Goal: Task Accomplishment & Management: Complete application form

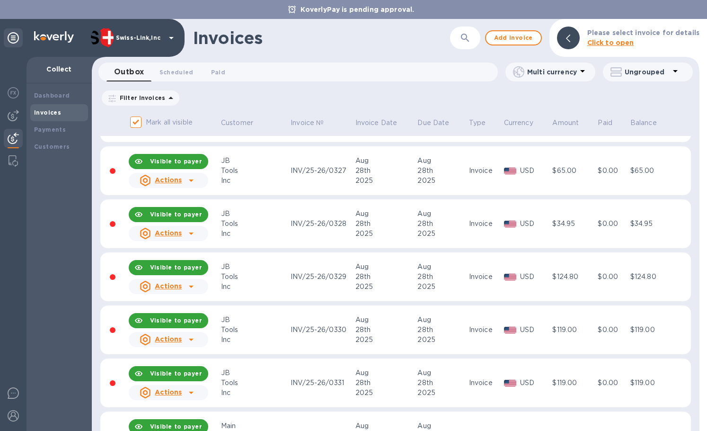
scroll to position [1409, 0]
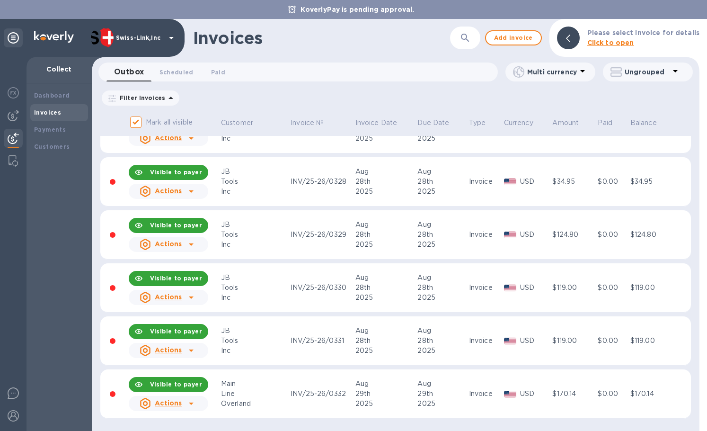
click at [354, 96] on div "Filter Invoices Amount Paid Balance" at bounding box center [395, 98] width 590 height 18
click at [519, 43] on span "Add invoice" at bounding box center [513, 37] width 40 height 11
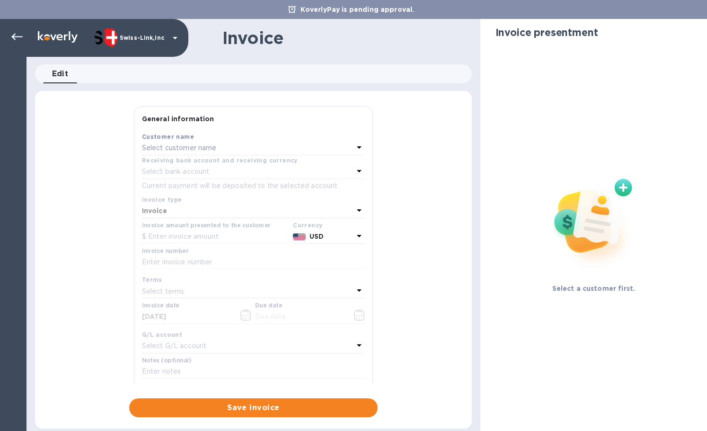
click at [169, 148] on p "Select customer name" at bounding box center [179, 148] width 75 height 10
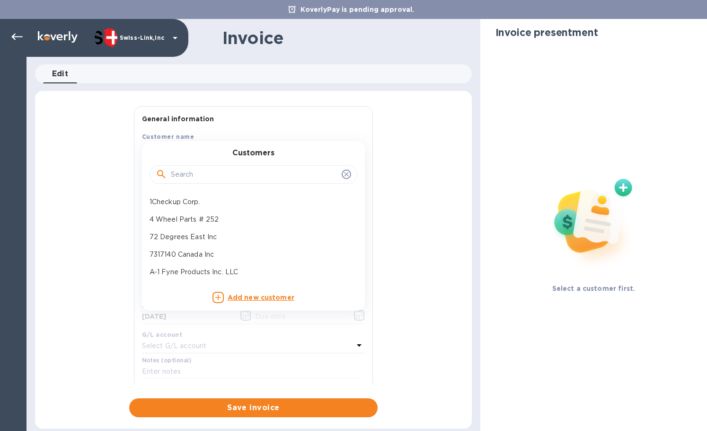
click at [183, 173] on input "text" at bounding box center [254, 174] width 167 height 14
paste input "Overland Addict"
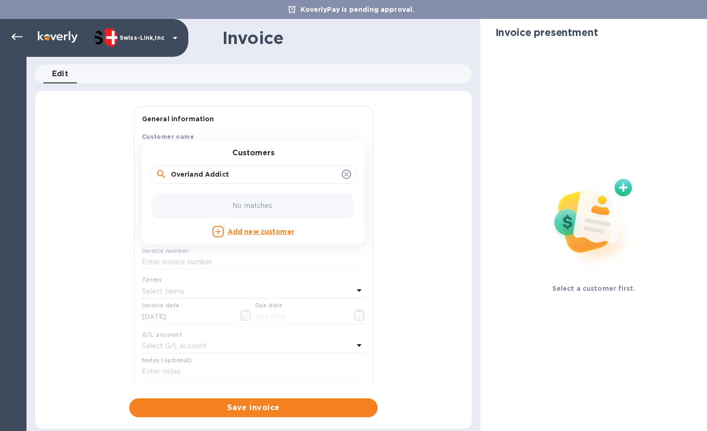
click at [237, 178] on input "Overland Addict" at bounding box center [254, 174] width 167 height 14
type input "O"
type input "overland ad"
click at [209, 197] on p "Overland Addict LLC" at bounding box center [249, 202] width 200 height 10
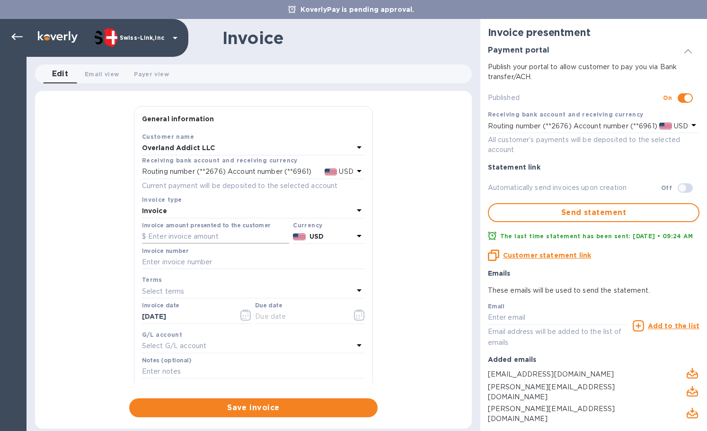
click at [208, 241] on input "text" at bounding box center [215, 236] width 147 height 14
paste input "74.83"
type input "74.83"
click at [186, 265] on input "text" at bounding box center [253, 262] width 223 height 14
paste input "INV/25-26/0356"
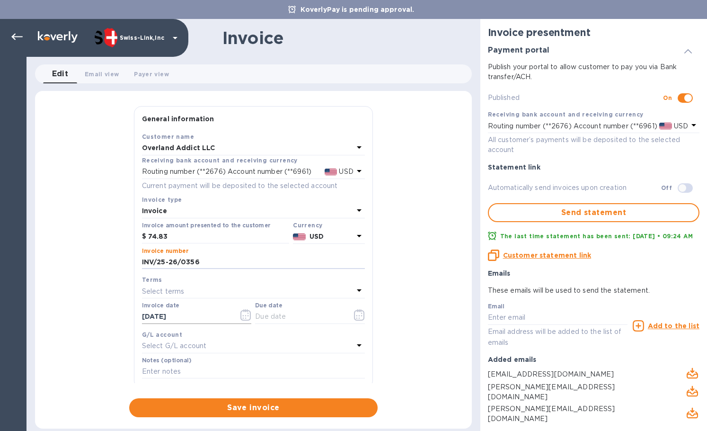
type input "INV/25-26/0356"
click at [211, 316] on input "[DATE]" at bounding box center [186, 316] width 89 height 14
drag, startPoint x: 202, startPoint y: 318, endPoint x: 110, endPoint y: 314, distance: 91.9
click at [103, 315] on div "General information Save Customer name Overland Addict LLC Receiving bank accou…" at bounding box center [253, 261] width 437 height 311
click at [281, 320] on input "text" at bounding box center [299, 316] width 89 height 14
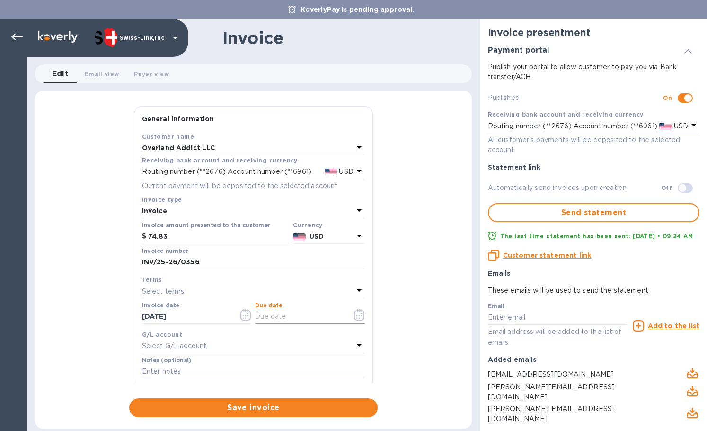
paste input "[DATE]"
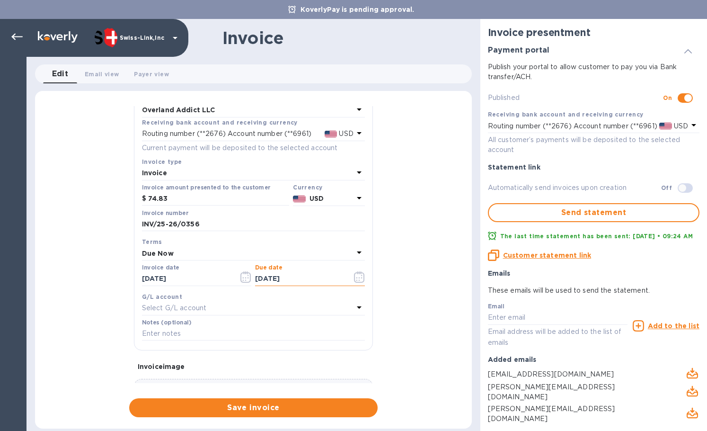
scroll to position [113, 0]
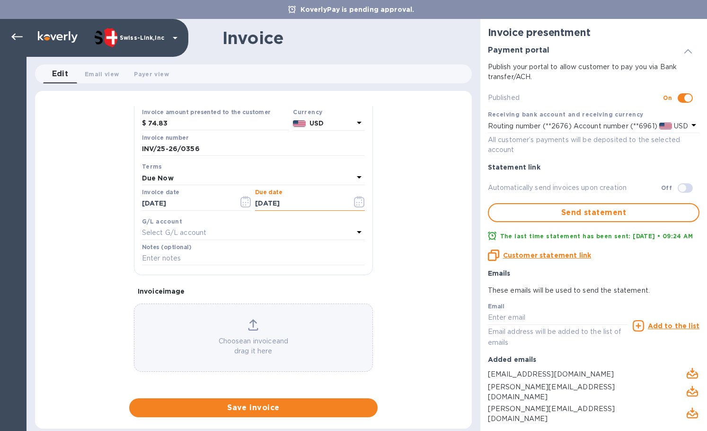
type input "[DATE]"
click at [192, 262] on input "text" at bounding box center [253, 258] width 223 height 14
paste input "3707-12884"
type input "3707-12884"
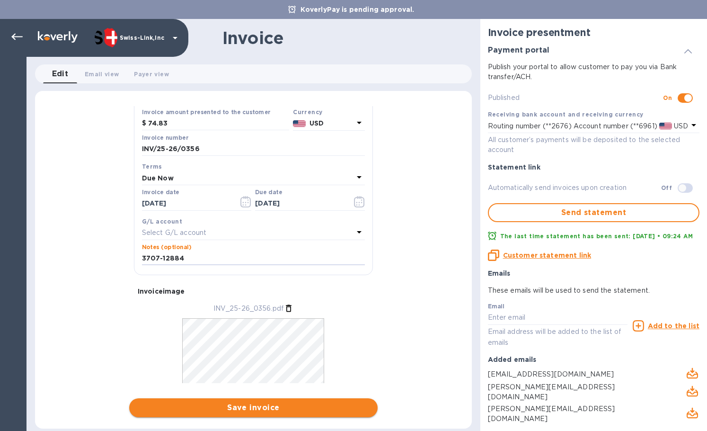
click at [236, 406] on span "Save invoice" at bounding box center [253, 407] width 233 height 11
